Goal: Find specific page/section

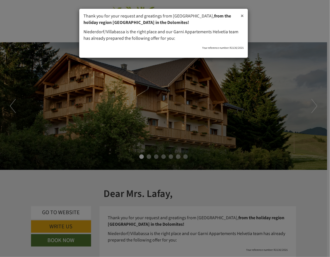
click at [243, 15] on span "×" at bounding box center [242, 16] width 3 height 8
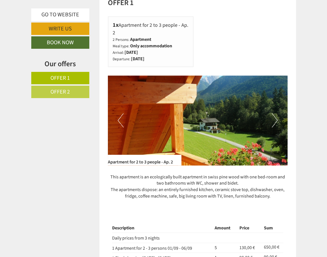
scroll to position [384, 0]
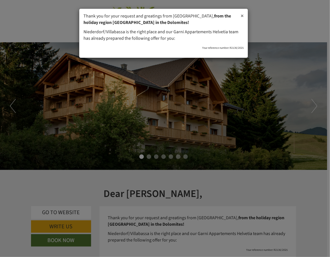
click at [243, 14] on span "×" at bounding box center [242, 16] width 3 height 8
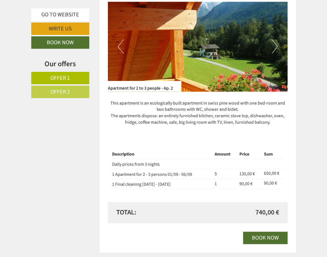
scroll to position [429, 0]
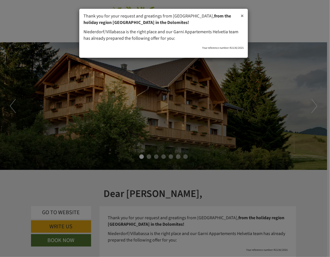
click at [241, 16] on span "×" at bounding box center [242, 16] width 3 height 8
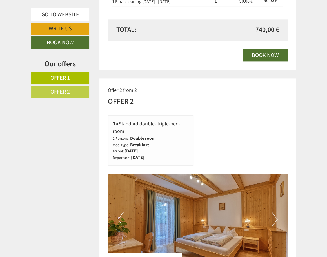
scroll to position [609, 0]
